Goal: Task Accomplishment & Management: Manage account settings

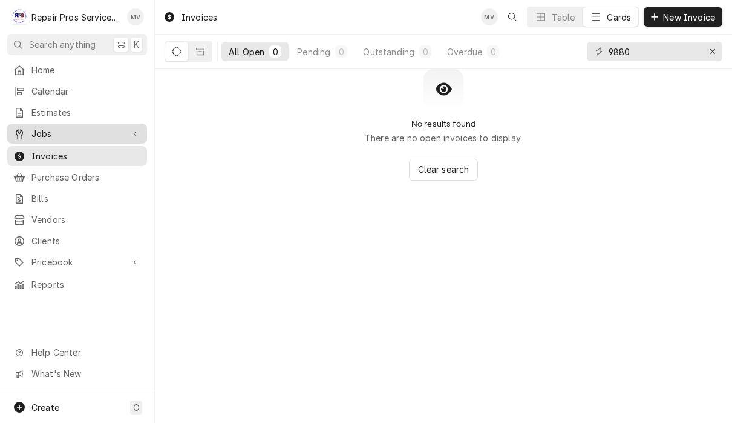
click at [67, 134] on span "Jobs" at bounding box center [76, 133] width 91 height 13
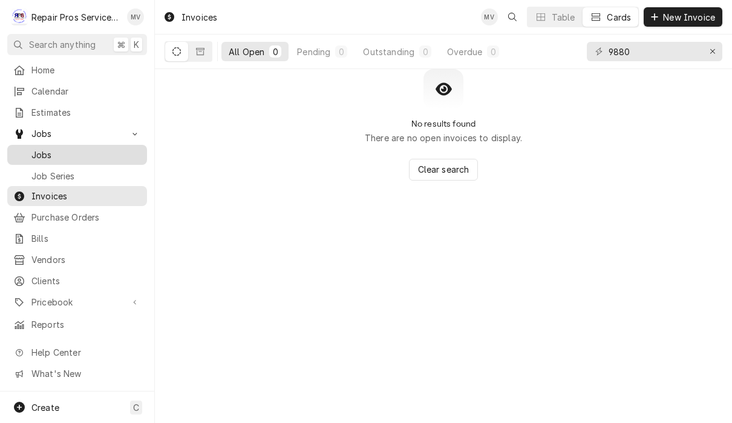
click at [66, 151] on span "Jobs" at bounding box center [86, 154] width 110 height 13
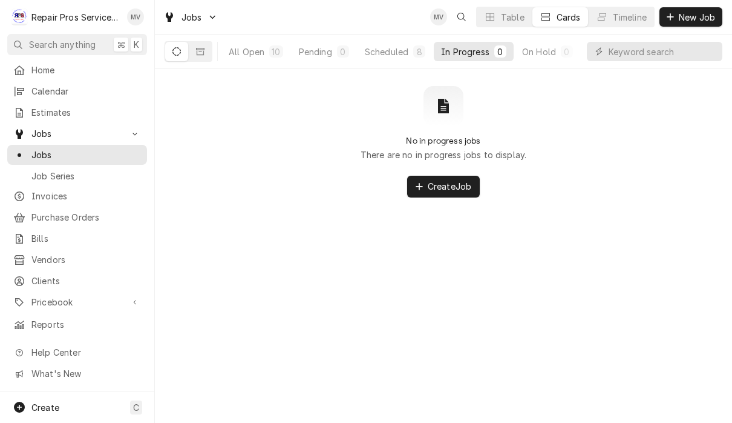
click at [178, 56] on button "Dynamic Content Wrapper" at bounding box center [176, 51] width 23 height 19
click at [536, 55] on div "Completed" at bounding box center [537, 51] width 45 height 13
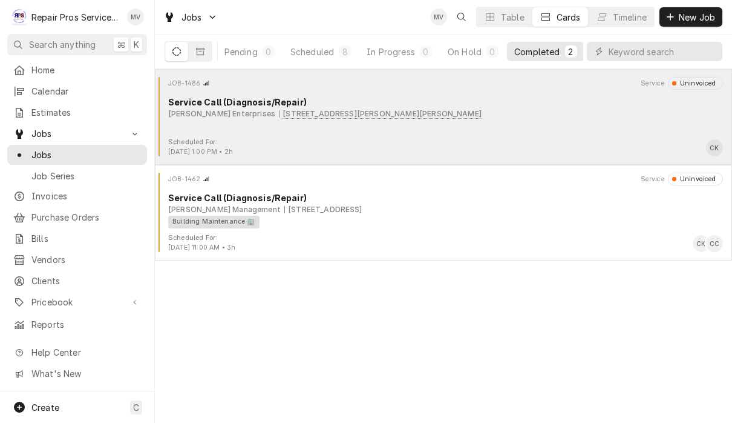
click at [488, 140] on div "Scheduled For: Aug 19th, 2025 - 1:00 PM • 2h CK" at bounding box center [444, 146] width 568 height 19
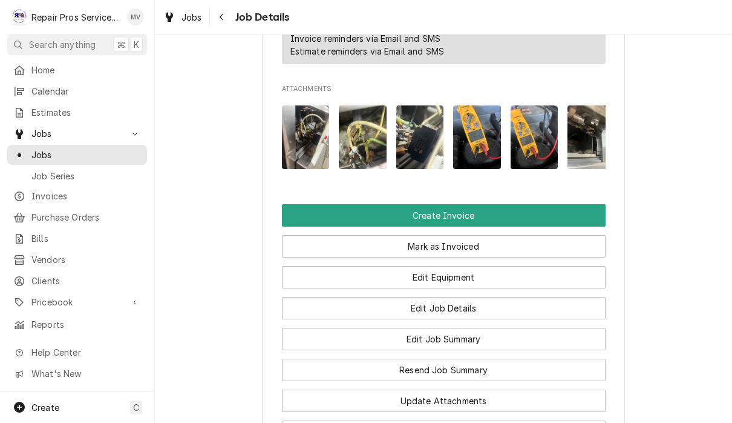
scroll to position [832, 0]
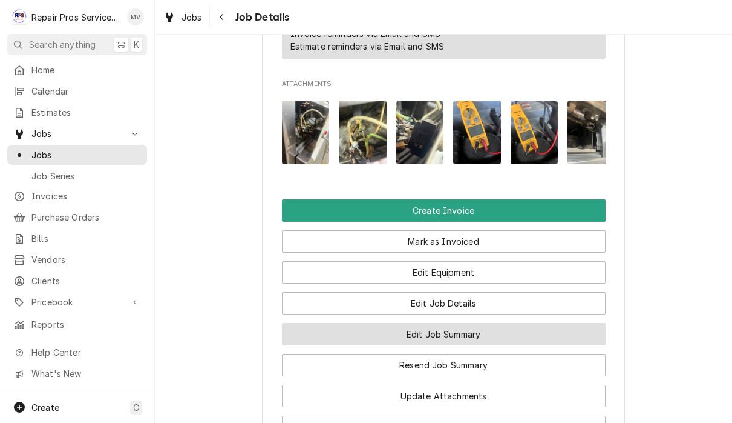
click at [502, 323] on button "Edit Job Summary" at bounding box center [444, 334] width 324 height 22
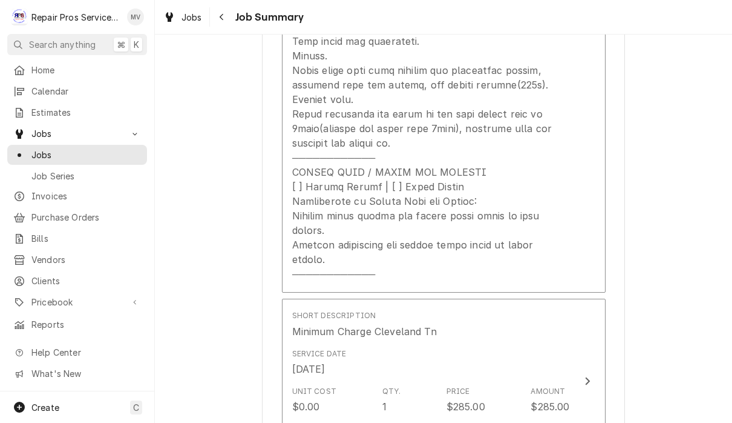
scroll to position [966, 0]
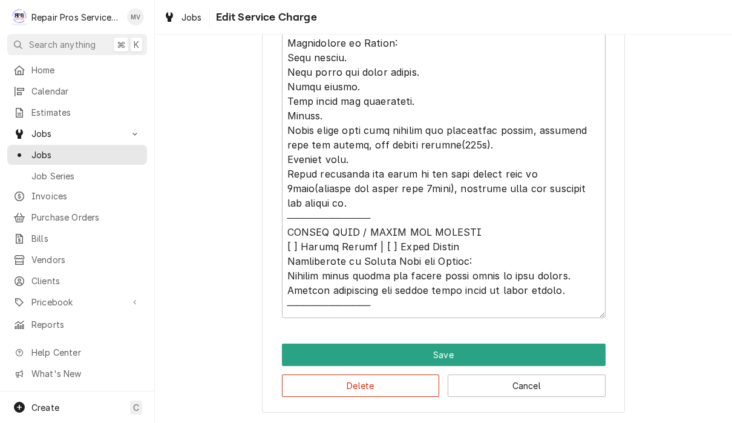
scroll to position [722, 0]
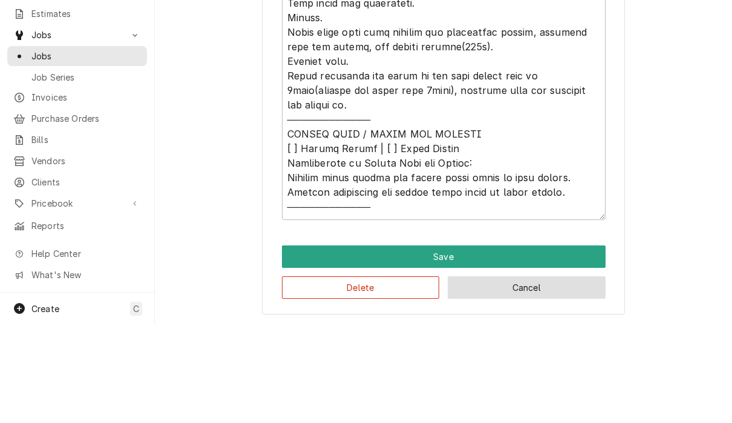
click at [544, 375] on button "Cancel" at bounding box center [527, 386] width 158 height 22
type textarea "x"
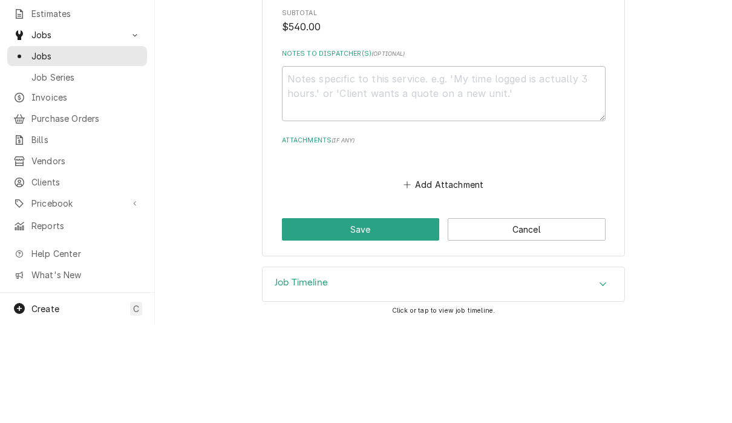
scroll to position [1701, 0]
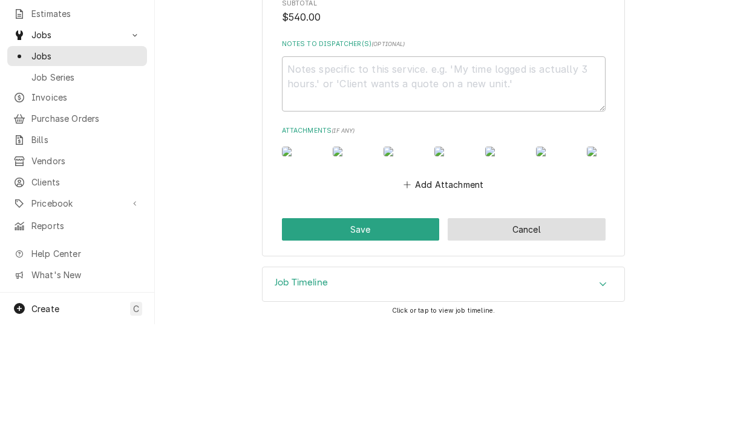
click at [547, 317] on button "Cancel" at bounding box center [527, 328] width 158 height 22
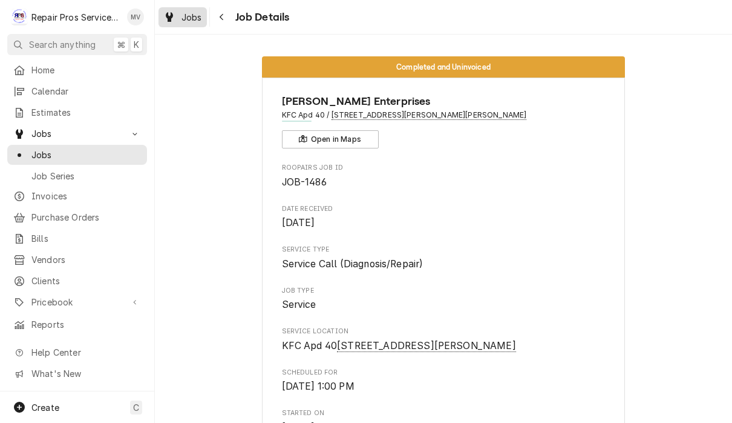
click at [182, 21] on span "Jobs" at bounding box center [192, 17] width 21 height 13
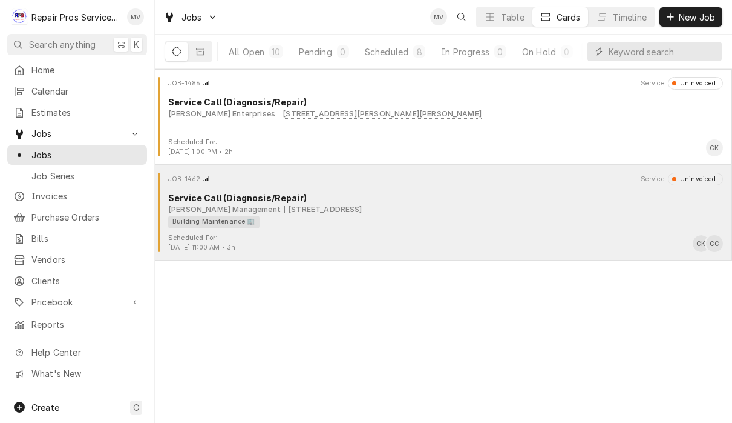
click at [440, 226] on div "Building Maintenance 🏢" at bounding box center [441, 222] width 547 height 13
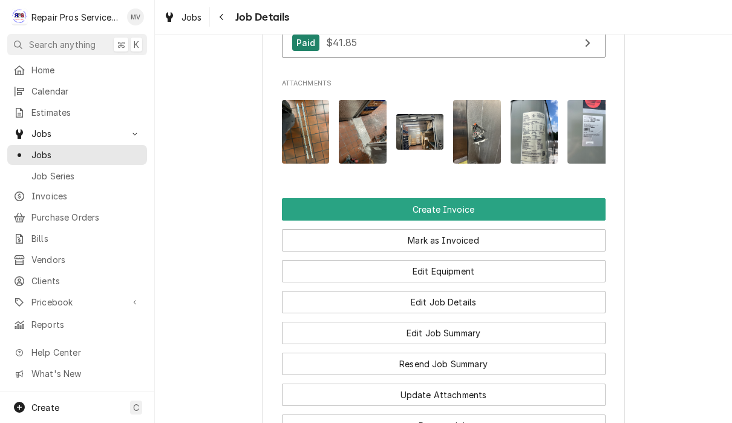
scroll to position [950, 0]
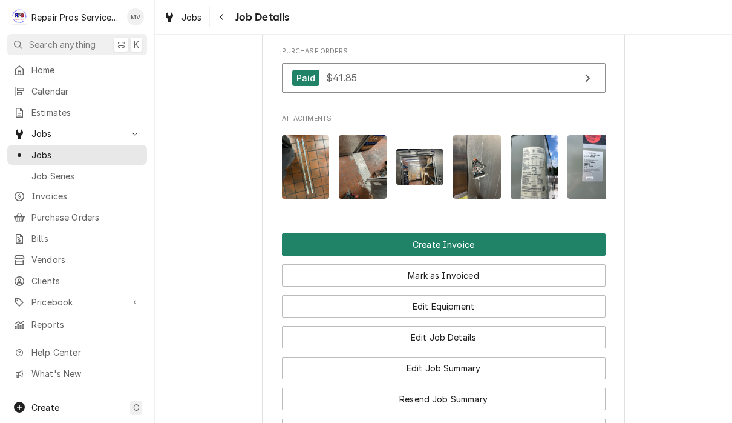
click at [504, 239] on button "Create Invoice" at bounding box center [444, 244] width 324 height 22
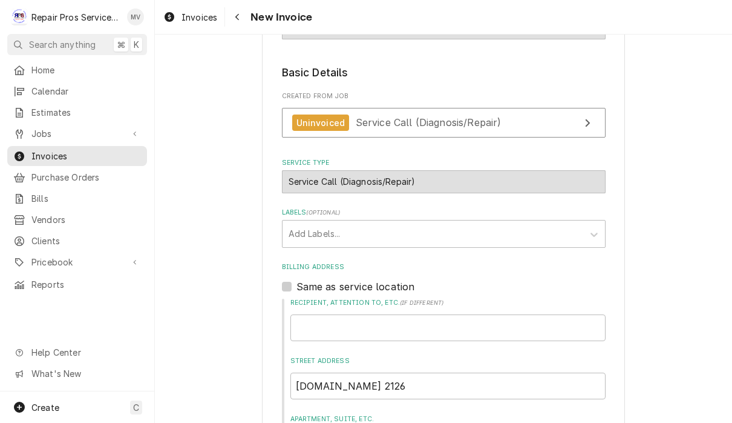
scroll to position [174, 0]
click at [189, 13] on span "Invoices" at bounding box center [200, 17] width 36 height 13
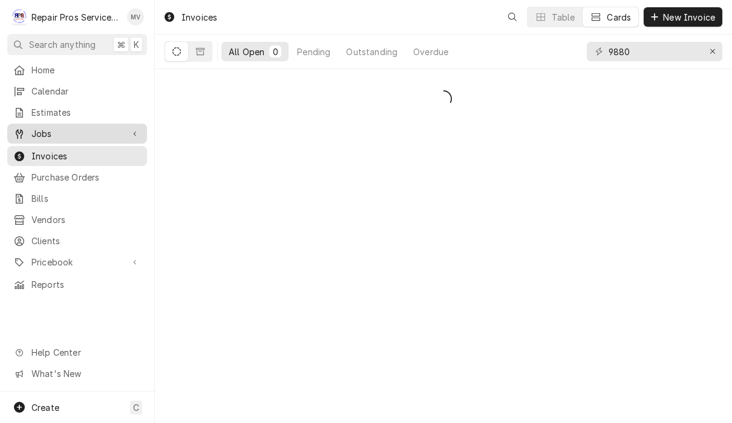
click at [55, 127] on span "Jobs" at bounding box center [76, 133] width 91 height 13
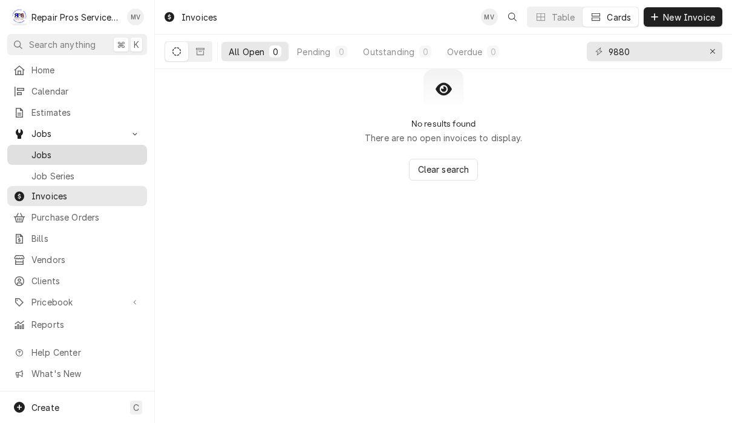
click at [65, 152] on span "Jobs" at bounding box center [86, 154] width 110 height 13
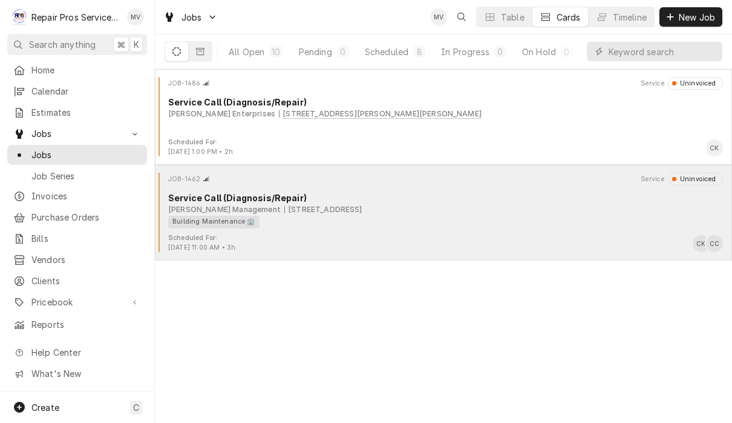
click at [518, 225] on div "Building Maintenance 🏢" at bounding box center [441, 222] width 547 height 13
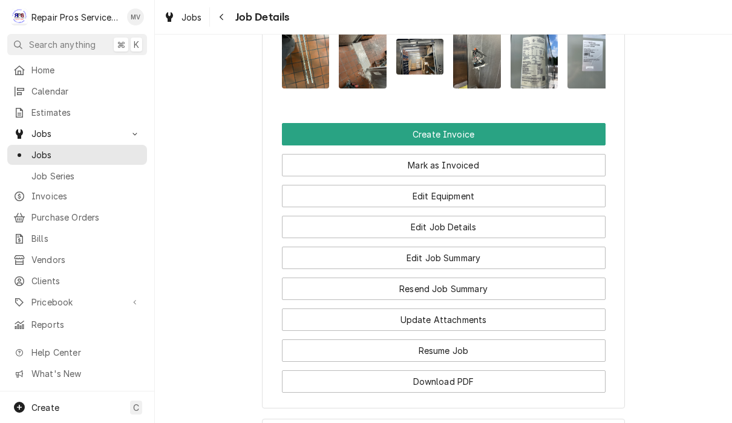
scroll to position [1061, 0]
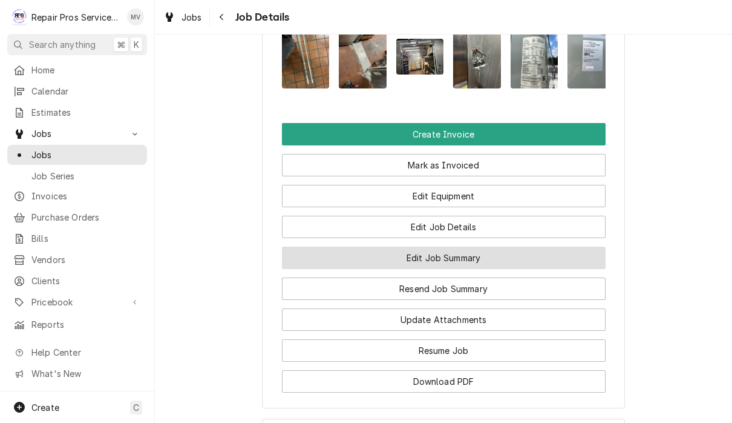
click at [496, 263] on button "Edit Job Summary" at bounding box center [444, 257] width 324 height 22
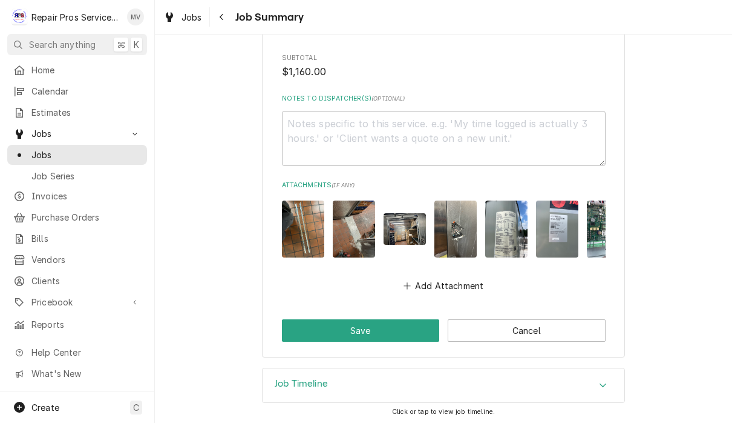
scroll to position [2192, 0]
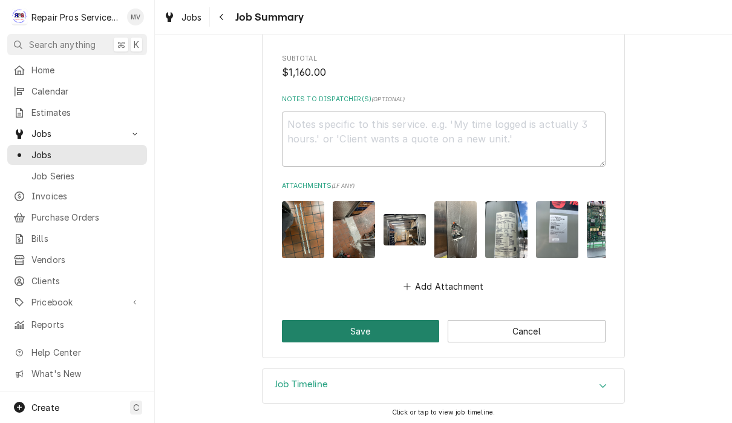
click at [424, 323] on button "Save" at bounding box center [361, 331] width 158 height 22
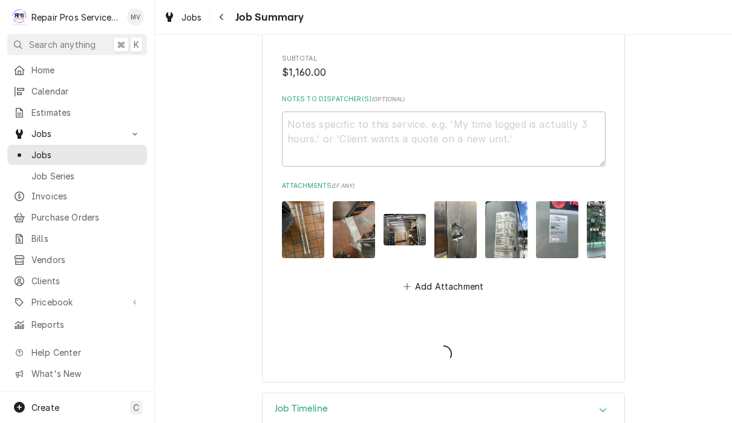
type textarea "x"
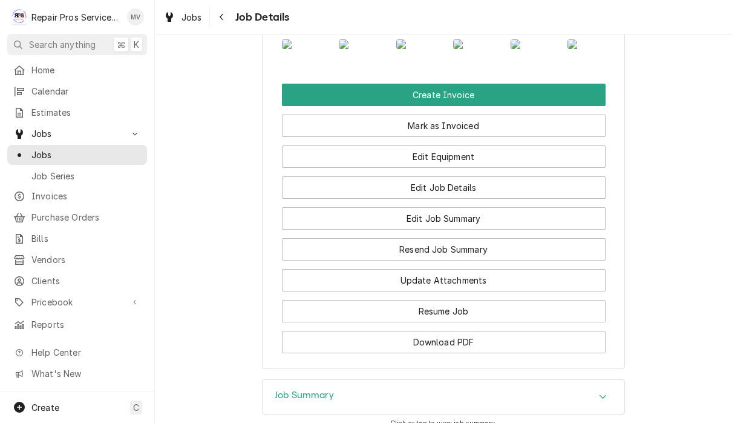
scroll to position [1042, 0]
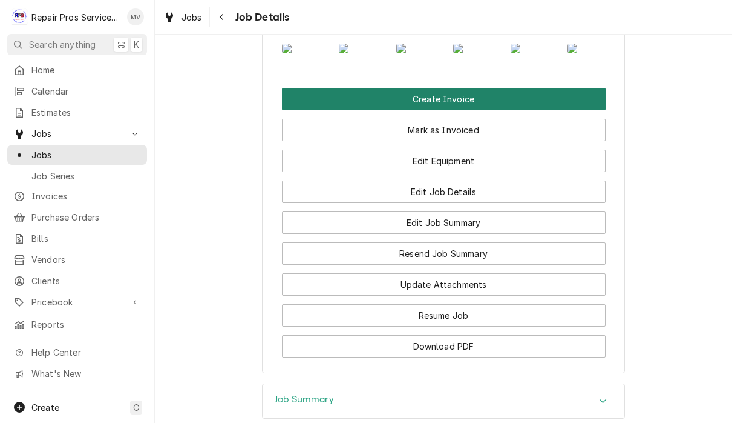
click at [506, 110] on button "Create Invoice" at bounding box center [444, 99] width 324 height 22
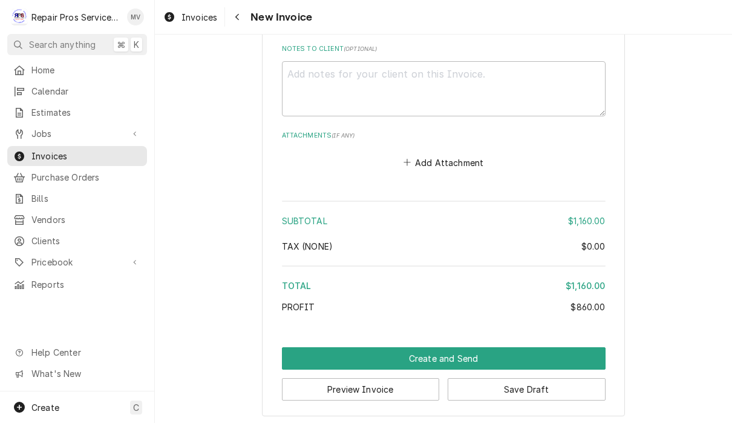
scroll to position [3271, 0]
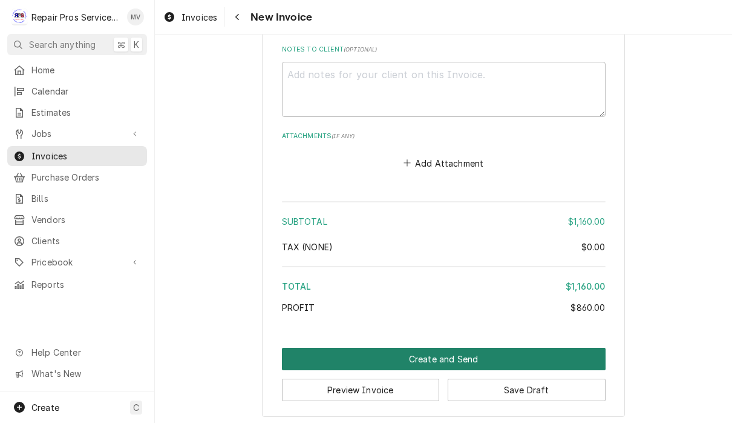
click at [496, 352] on button "Create and Send" at bounding box center [444, 358] width 324 height 22
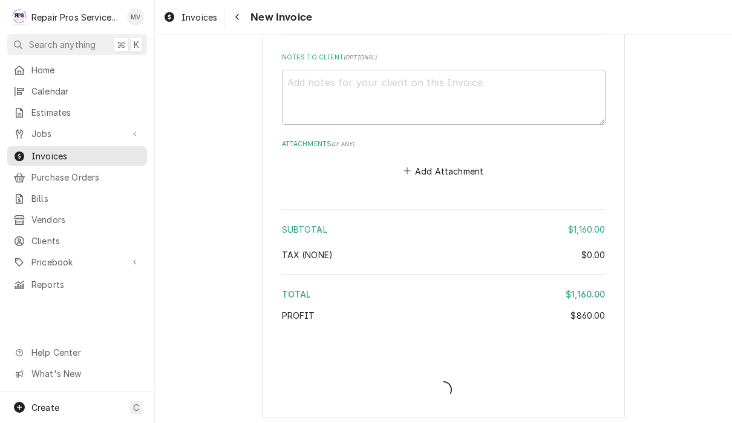
type textarea "x"
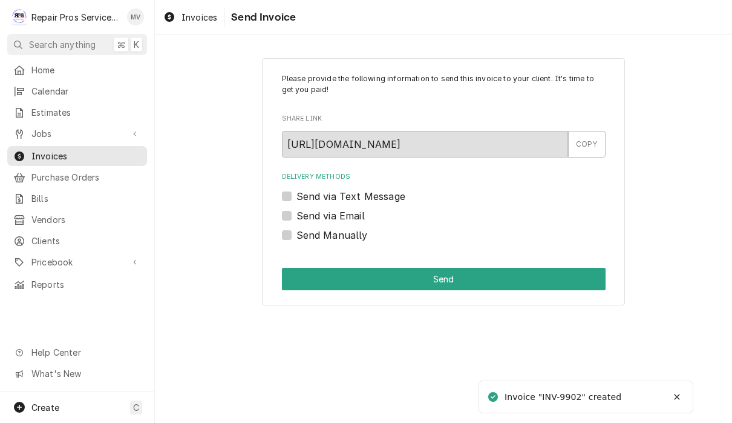
click at [358, 229] on label "Send Manually" at bounding box center [332, 235] width 71 height 15
click at [358, 229] on input "Send Manually" at bounding box center [459, 241] width 324 height 27
checkbox input "true"
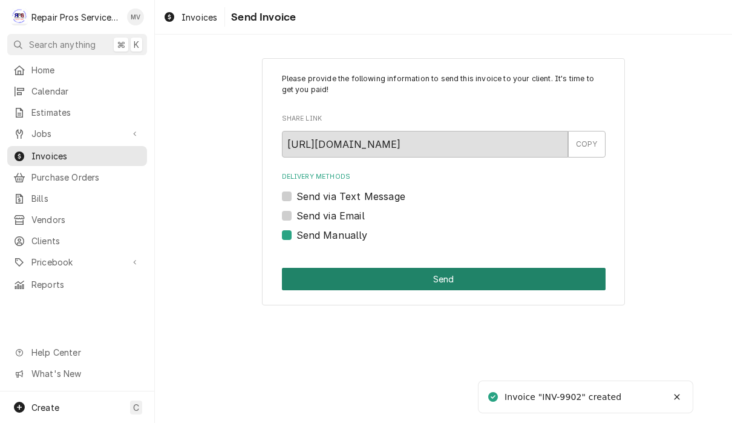
click at [482, 277] on button "Send" at bounding box center [444, 279] width 324 height 22
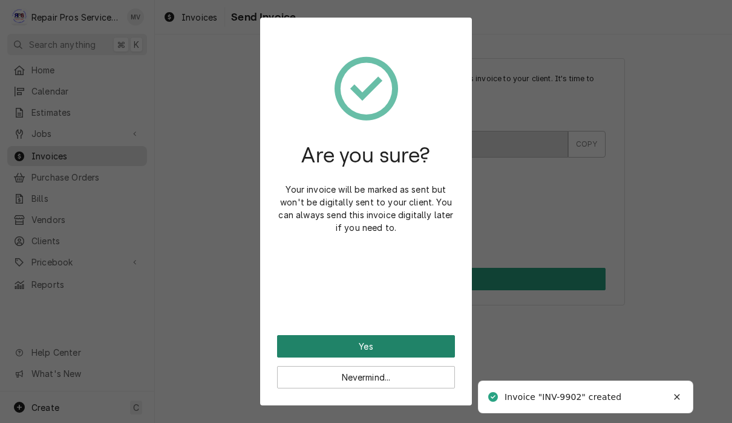
click at [436, 342] on button "Yes" at bounding box center [366, 346] width 178 height 22
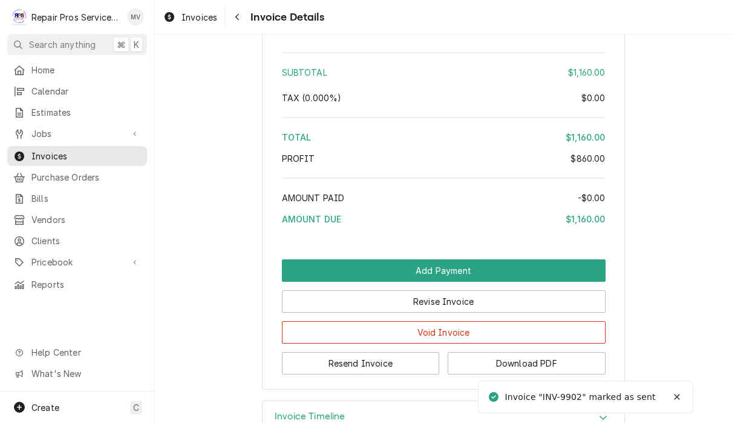
scroll to position [2764, 0]
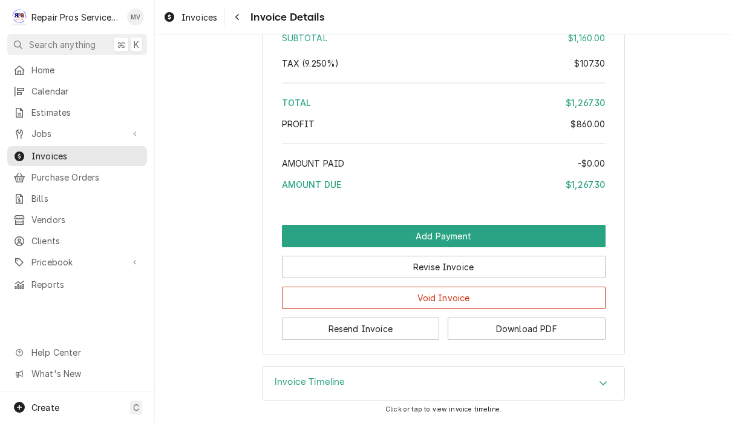
scroll to position [2859, 0]
click at [393, 329] on button "Resend Invoice" at bounding box center [361, 328] width 158 height 22
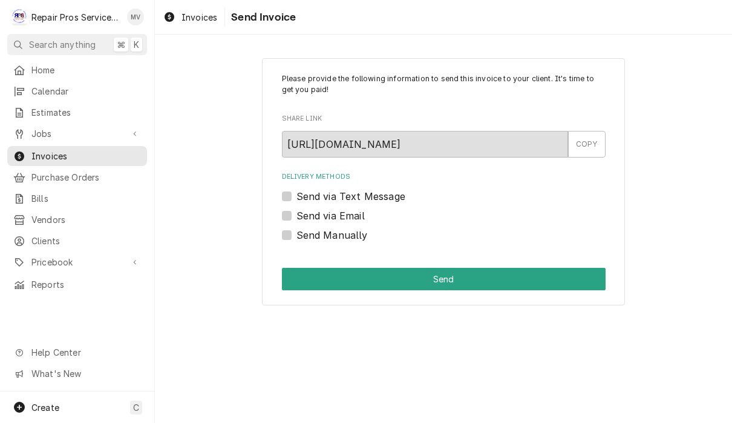
click at [361, 211] on label "Send via Email" at bounding box center [331, 215] width 68 height 15
click at [361, 211] on input "Send via Email" at bounding box center [459, 221] width 324 height 27
checkbox input "true"
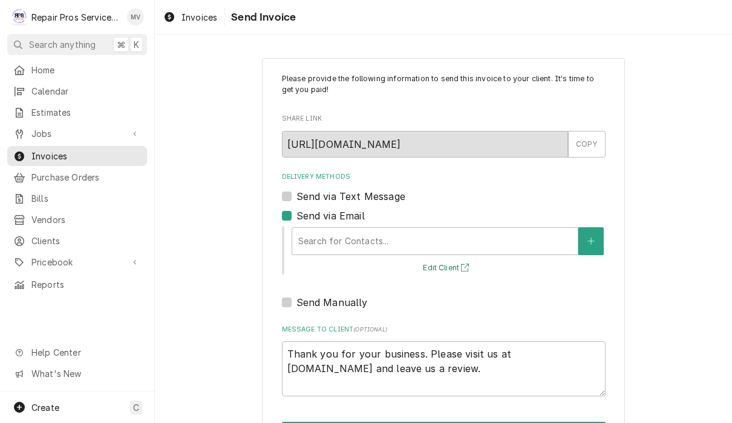
click at [453, 272] on button "Edit Client" at bounding box center [447, 267] width 53 height 15
type textarea "x"
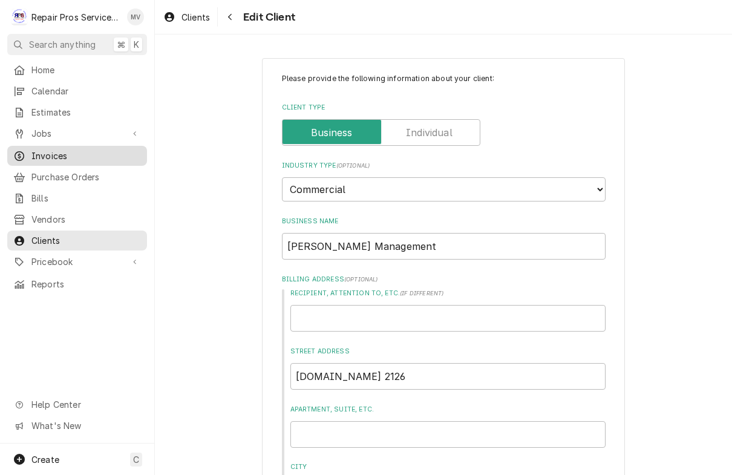
click at [65, 151] on span "Invoices" at bounding box center [86, 156] width 110 height 13
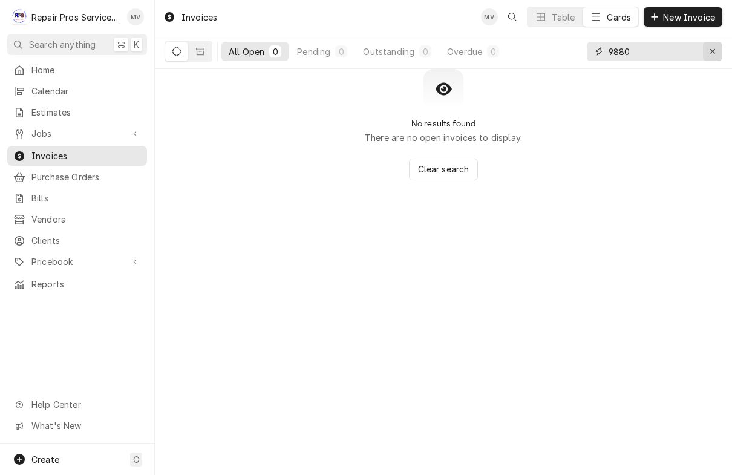
click at [714, 48] on icon "Erase input" at bounding box center [713, 51] width 7 height 8
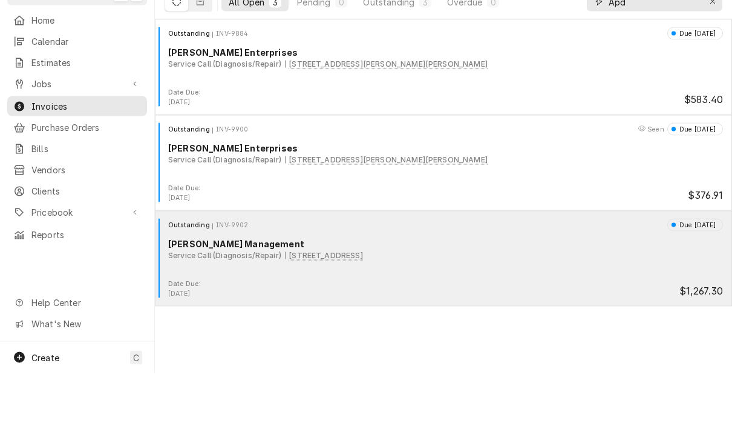
type input "Apd"
click at [536, 277] on div "Outstanding INV-9902 Due in 13 days Smith Management Service Call (Diagnosis/Re…" at bounding box center [444, 298] width 568 height 61
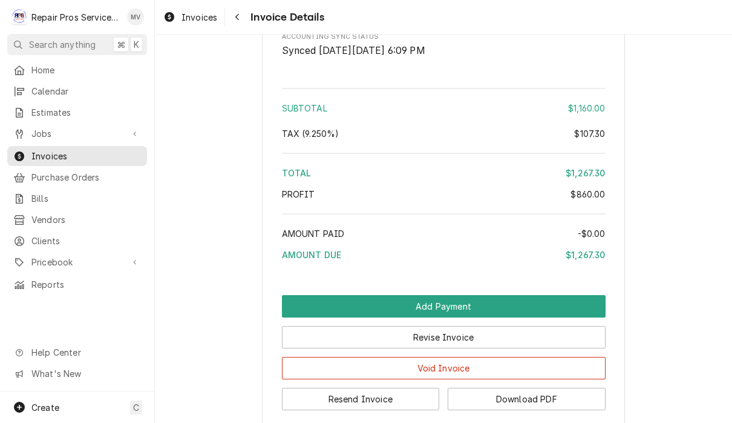
scroll to position [2855, 0]
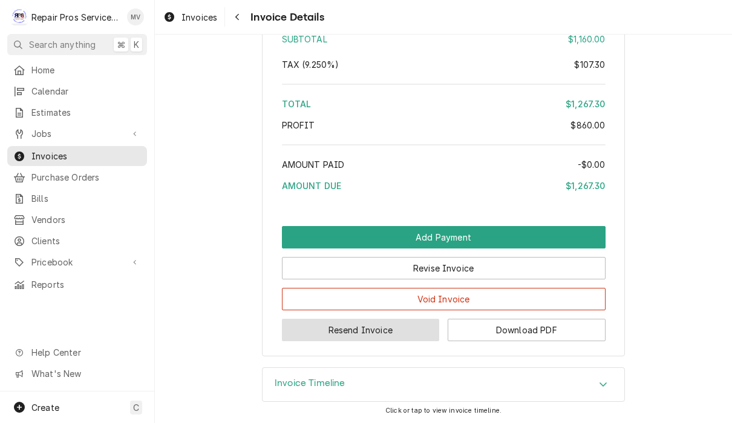
click at [387, 337] on button "Resend Invoice" at bounding box center [361, 329] width 158 height 22
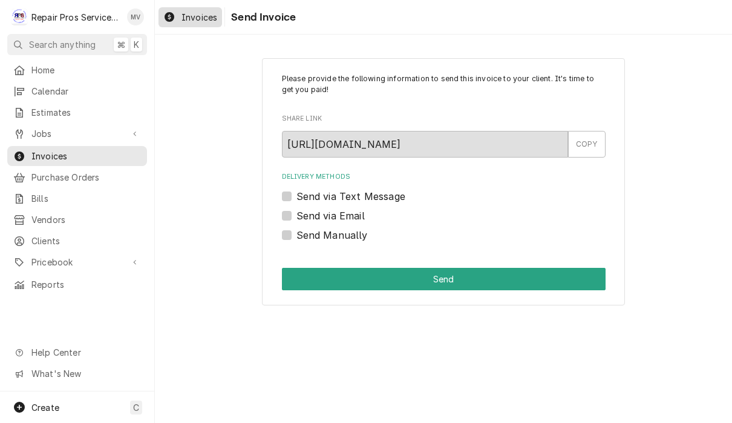
click at [194, 18] on span "Invoices" at bounding box center [200, 17] width 36 height 13
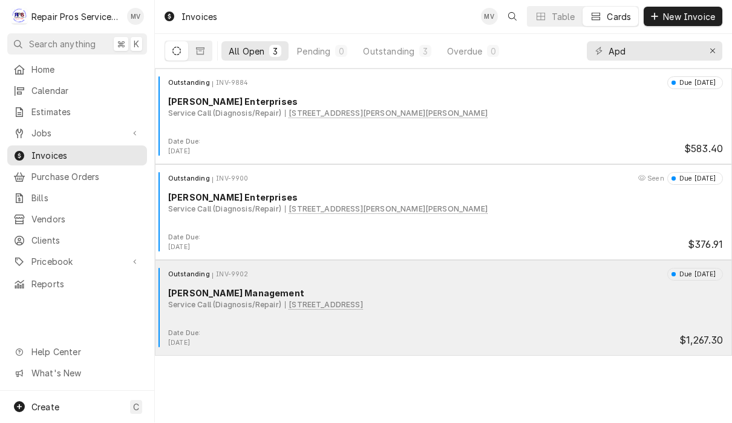
click at [525, 297] on div "Smith Management" at bounding box center [445, 293] width 555 height 13
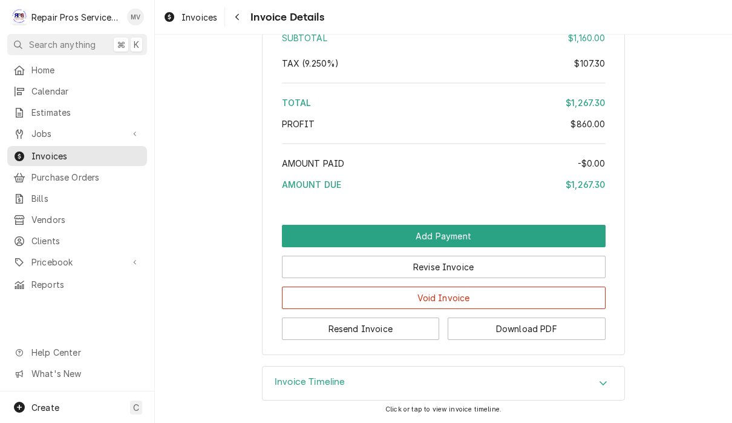
scroll to position [2859, 0]
click at [367, 332] on button "Resend Invoice" at bounding box center [361, 328] width 158 height 22
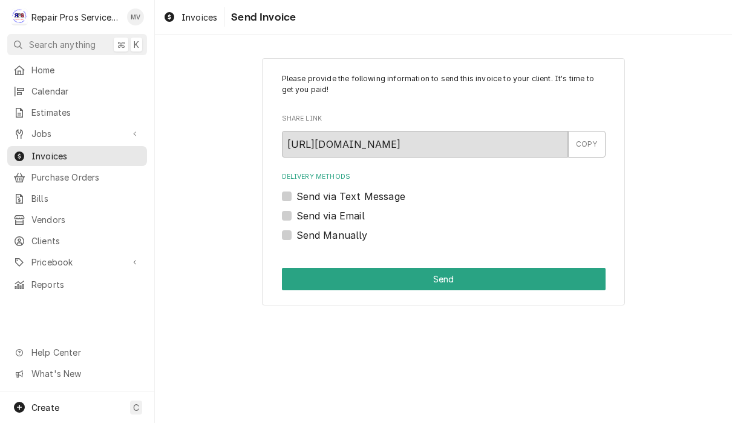
click at [350, 218] on label "Send via Email" at bounding box center [331, 215] width 68 height 15
click at [350, 218] on input "Send via Email" at bounding box center [459, 221] width 324 height 27
checkbox input "true"
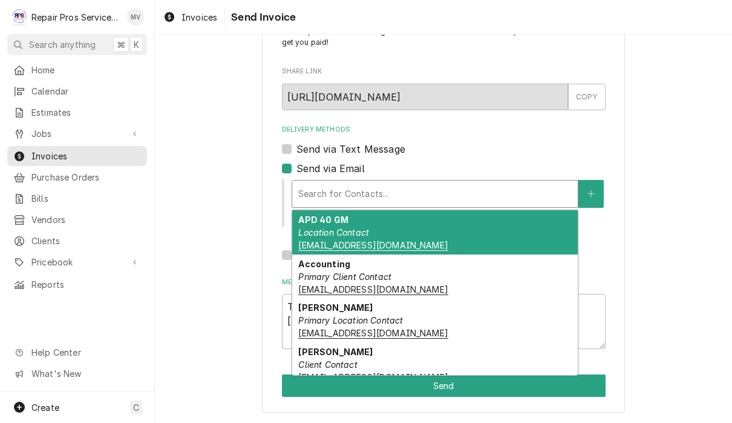
scroll to position [47, 0]
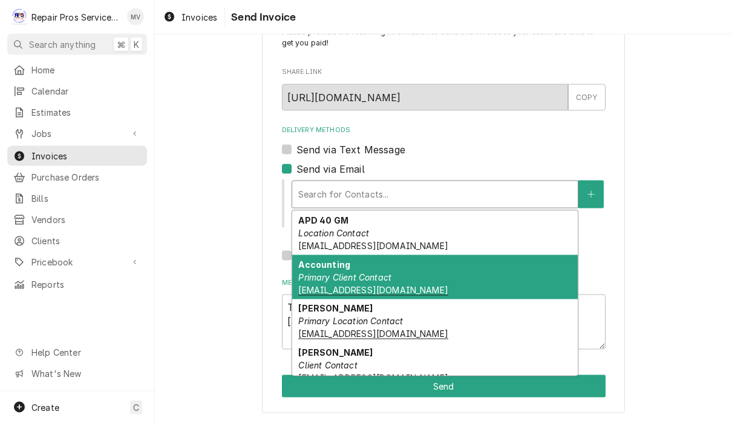
click at [368, 272] on em "Primary Client Contact" at bounding box center [344, 277] width 93 height 10
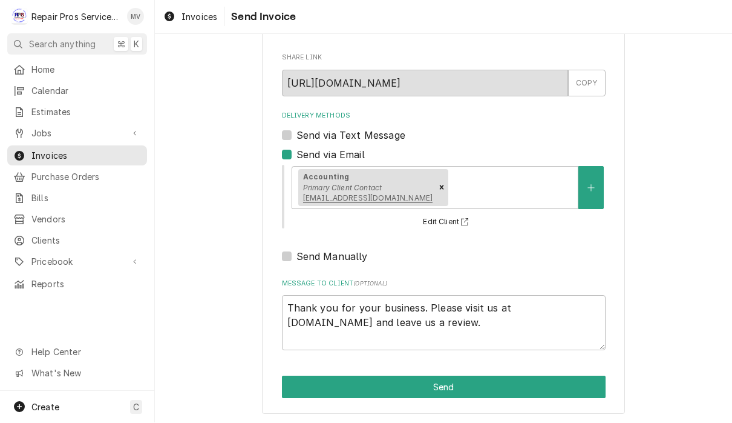
scroll to position [60, 0]
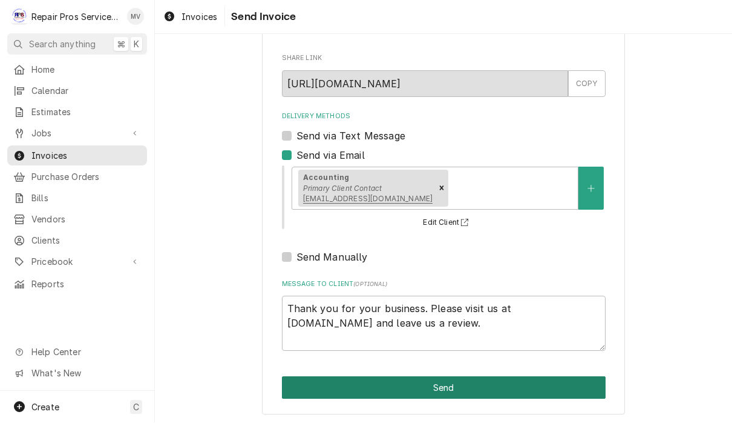
click at [459, 385] on button "Send" at bounding box center [444, 388] width 324 height 22
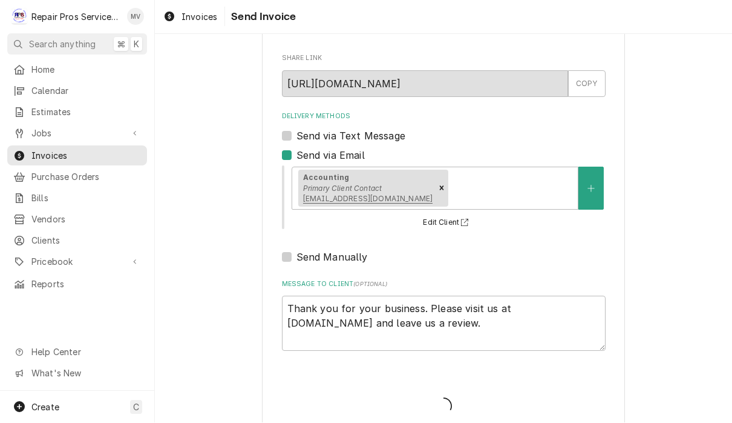
type textarea "x"
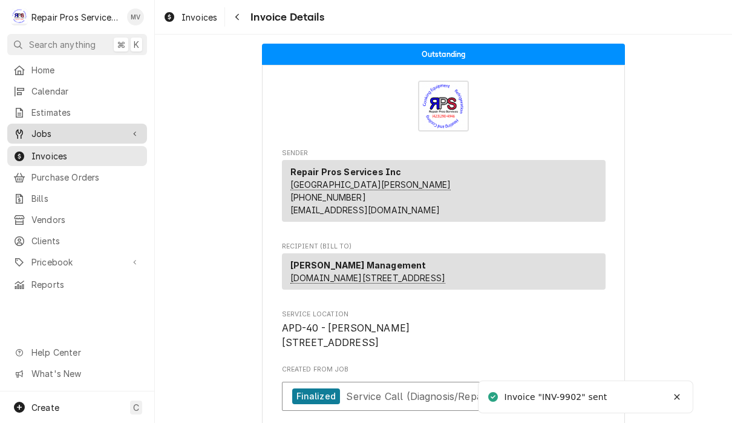
click at [51, 136] on div "Jobs" at bounding box center [77, 133] width 135 height 15
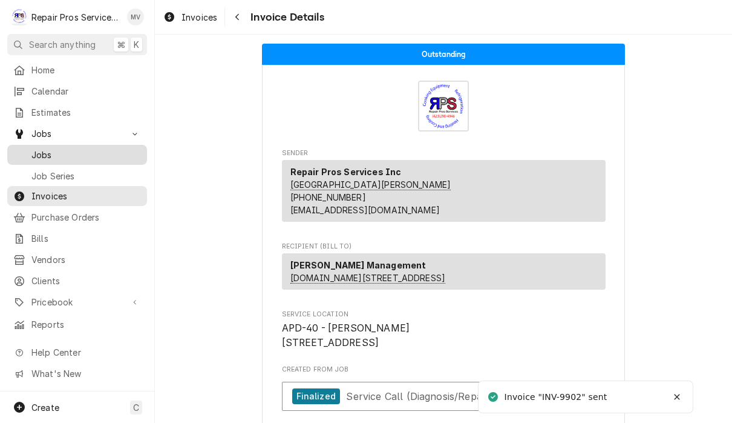
click at [77, 151] on span "Jobs" at bounding box center [86, 154] width 110 height 13
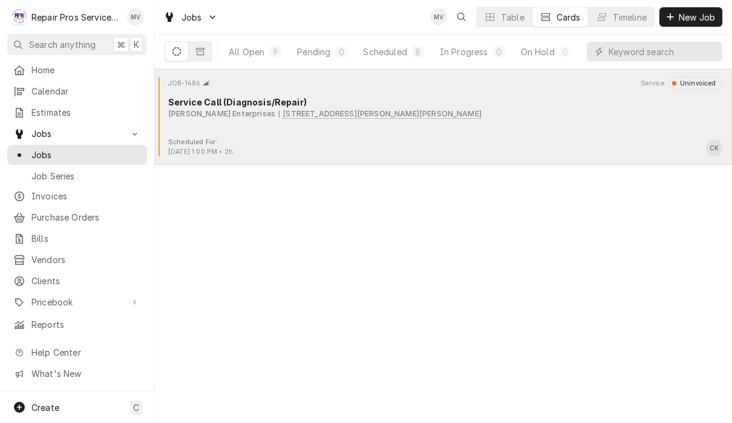
click at [551, 139] on div "Scheduled For: Aug 19th, 2025 - 1:00 PM • 2h CK" at bounding box center [444, 146] width 568 height 19
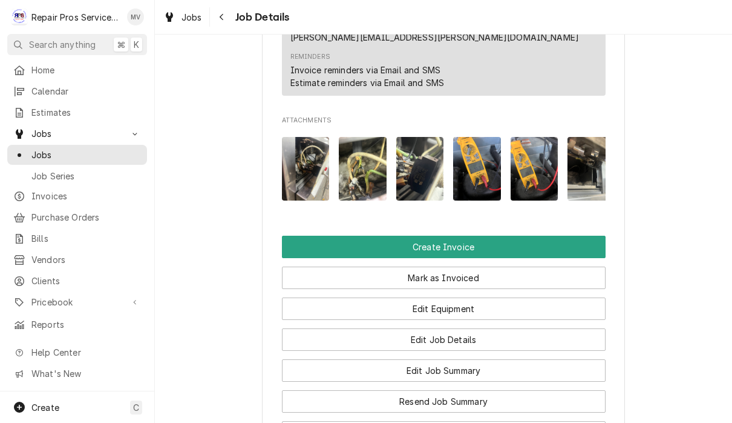
scroll to position [792, 0]
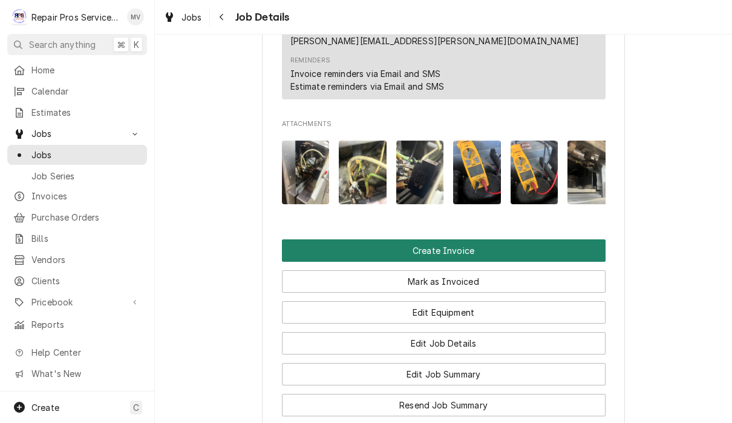
click at [507, 239] on button "Create Invoice" at bounding box center [444, 250] width 324 height 22
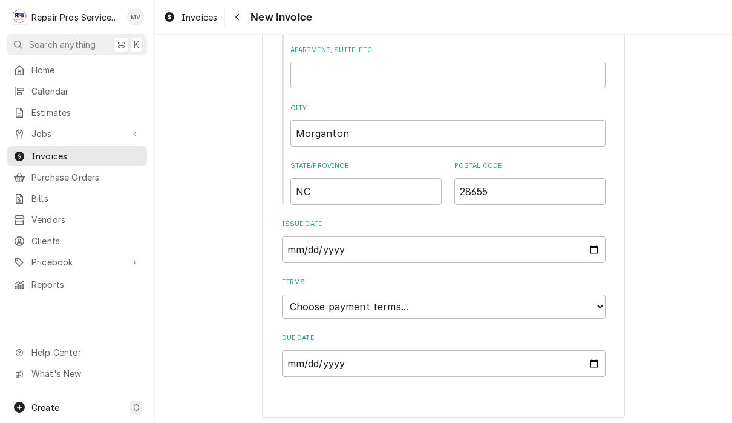
scroll to position [542, 0]
click at [364, 300] on select "Choose payment terms... Same Day Net 7 Net 14 Net 21 Net 30 Net 45 Net 60 Net 90" at bounding box center [444, 307] width 324 height 24
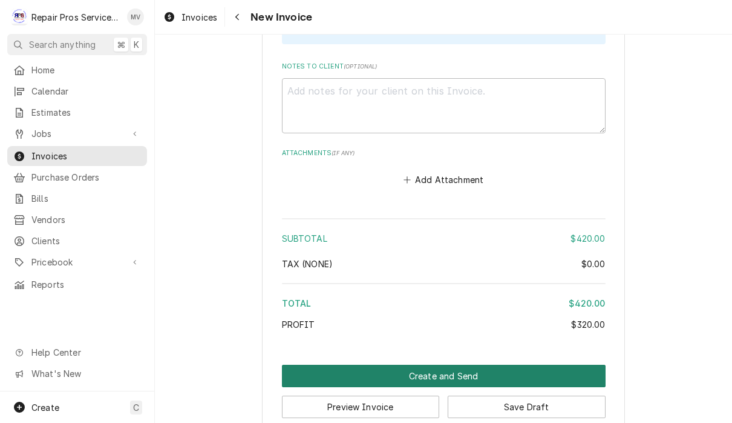
click at [505, 364] on button "Create and Send" at bounding box center [444, 375] width 324 height 22
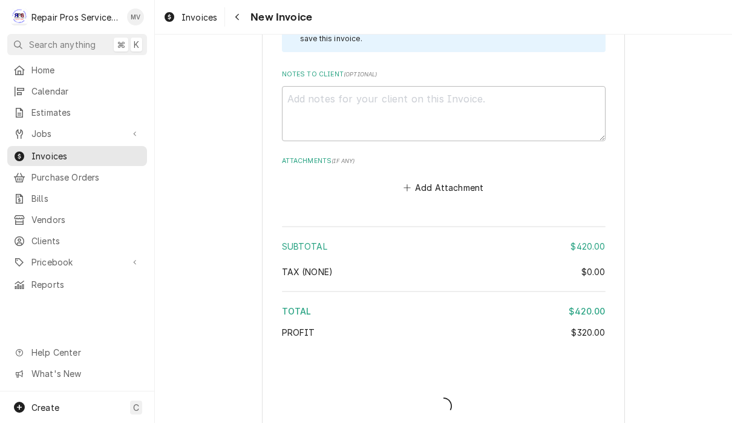
type textarea "x"
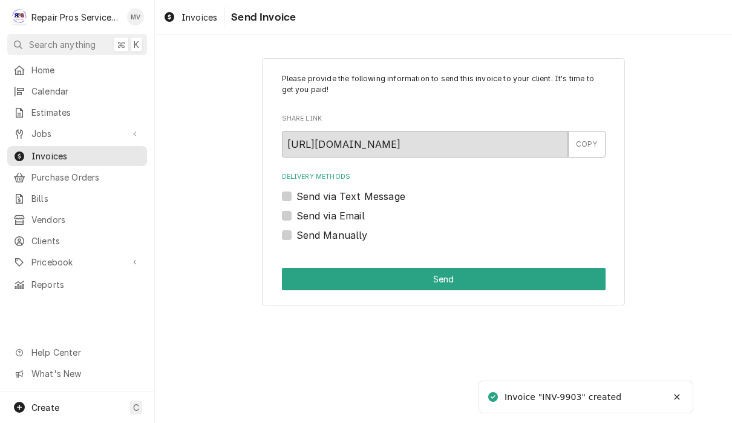
click at [347, 235] on label "Send Manually" at bounding box center [332, 235] width 71 height 15
click at [347, 235] on input "Send Manually" at bounding box center [459, 241] width 324 height 27
checkbox input "true"
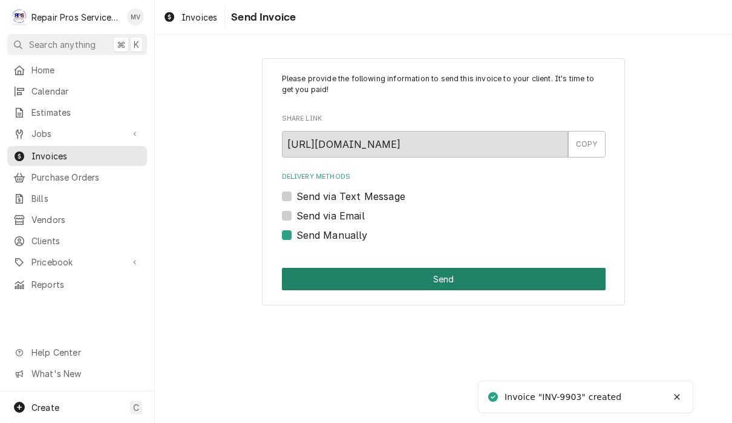
click at [441, 276] on button "Send" at bounding box center [444, 279] width 324 height 22
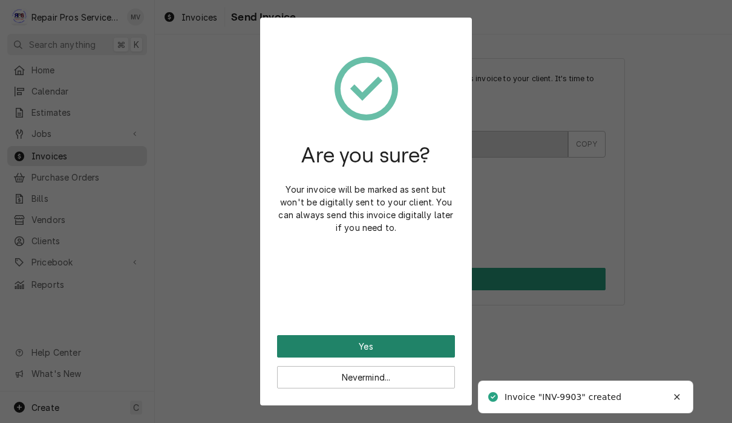
click at [421, 340] on button "Yes" at bounding box center [366, 346] width 178 height 22
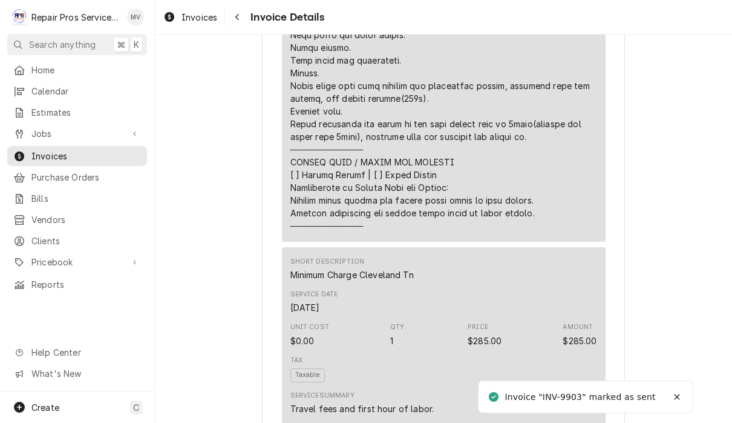
scroll to position [1304, 0]
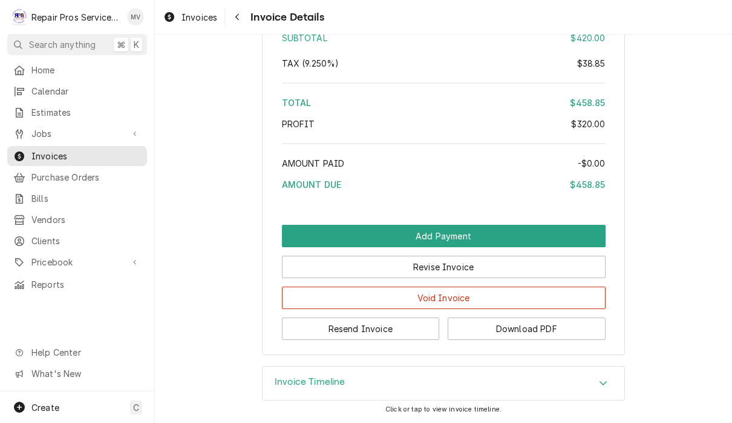
scroll to position [2297, 0]
click at [383, 339] on button "Resend Invoice" at bounding box center [361, 328] width 158 height 22
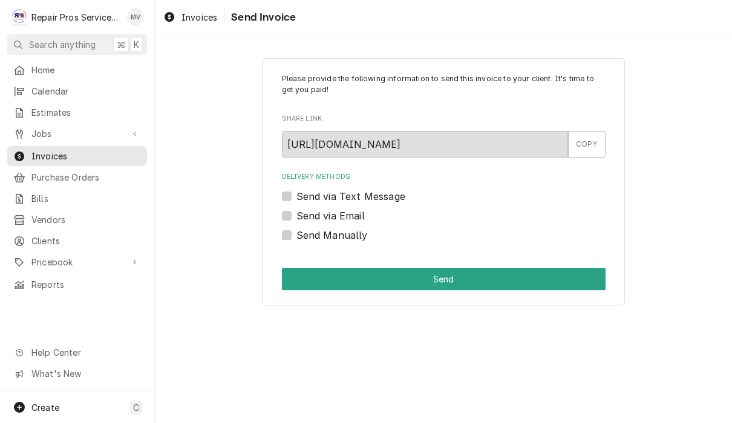
click at [352, 215] on label "Send via Email" at bounding box center [331, 215] width 68 height 15
click at [352, 215] on input "Send via Email" at bounding box center [459, 221] width 324 height 27
checkbox input "true"
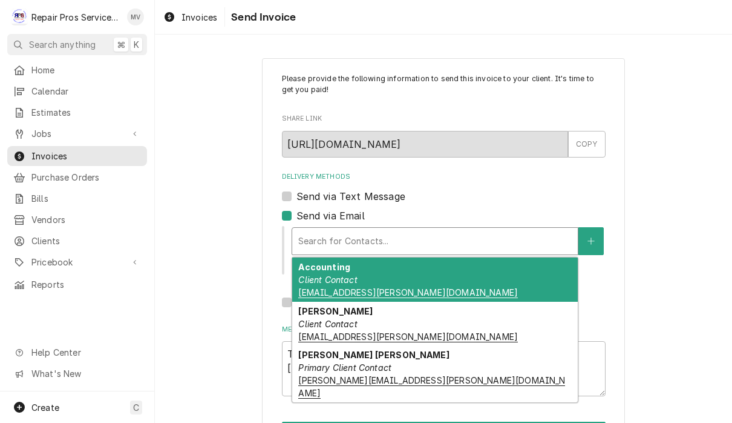
click at [406, 282] on div "Accounting Client Contact [EMAIL_ADDRESS][PERSON_NAME][DOMAIN_NAME]" at bounding box center [435, 279] width 286 height 44
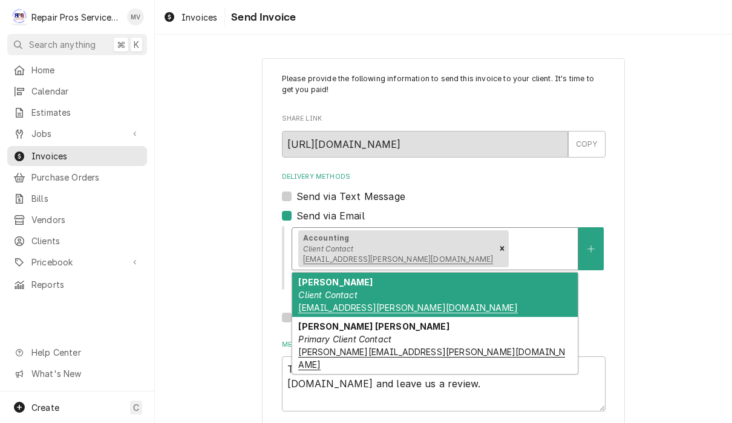
click at [493, 327] on div "Shaw Smitherman Primary Client Contact shaw@fulenwider.net" at bounding box center [435, 345] width 286 height 57
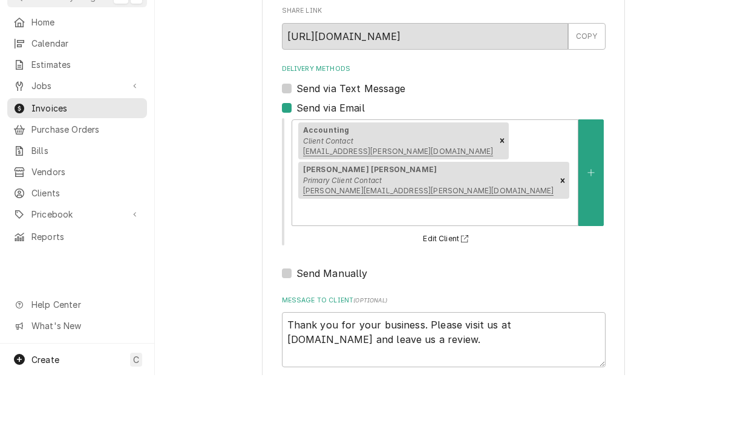
scroll to position [1, 0]
type textarea "x"
